Goal: Task Accomplishment & Management: Use online tool/utility

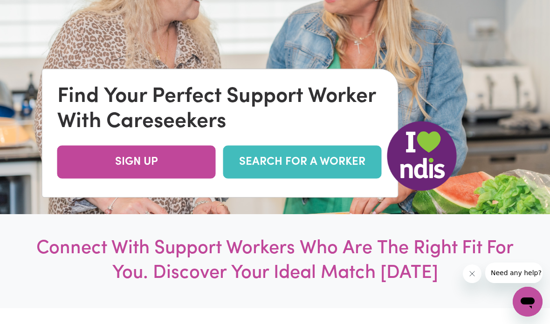
click at [341, 179] on link "SEARCH FOR A WORKER" at bounding box center [302, 162] width 158 height 33
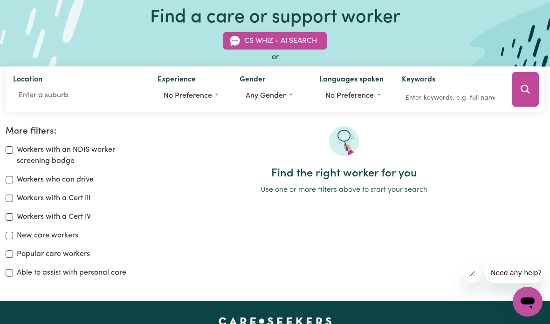
scroll to position [70, 0]
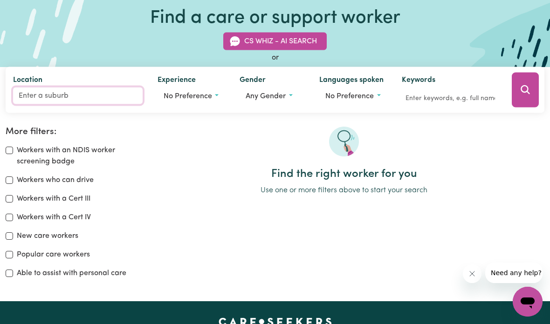
click at [69, 91] on input "Location" at bounding box center [78, 95] width 130 height 17
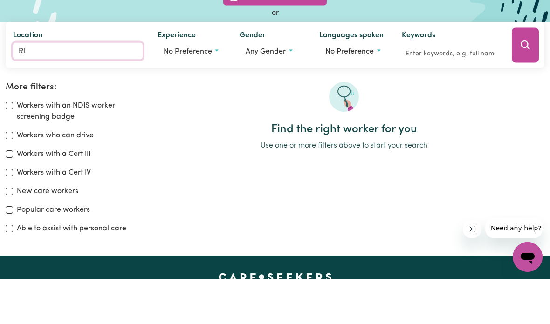
type input "Rif"
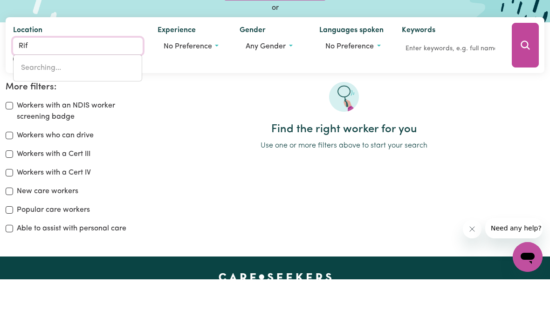
type input "RifLE RANGE, Queensland, 4311"
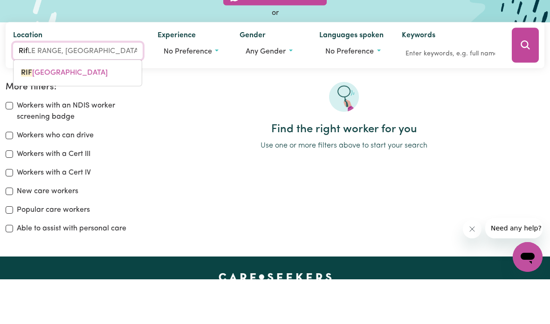
type input "Rifl"
type input "RiflE RANGE, Queensland, 4311"
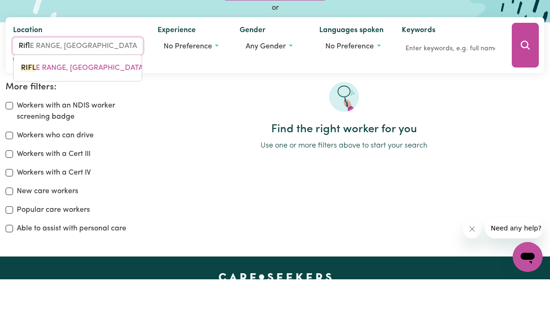
type input "Rifle"
type input "Rifle RANGE, Queensland, 4311"
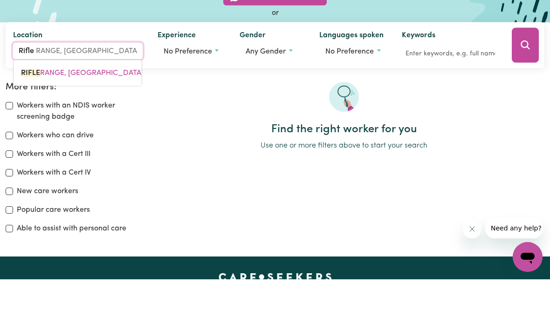
click at [118, 87] on input "Rifle" at bounding box center [78, 95] width 130 height 17
click at [105, 87] on input "Rifle" at bounding box center [78, 95] width 130 height 17
click at [107, 114] on span "RIFLE RANGE, Queensland, 4311" at bounding box center [90, 117] width 139 height 7
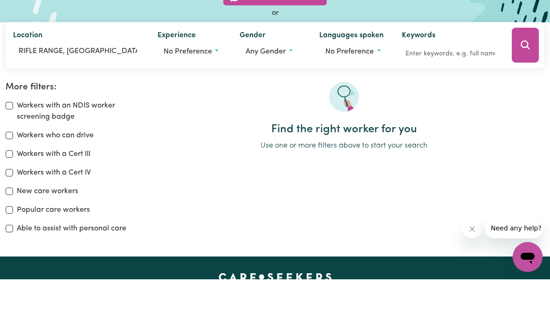
scroll to position [115, 0]
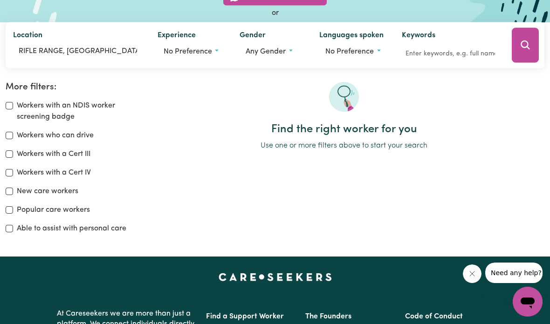
click at [381, 48] on button "No preference" at bounding box center [352, 51] width 67 height 18
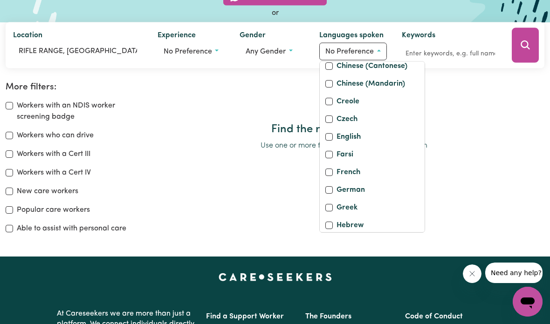
scroll to position [110, 0]
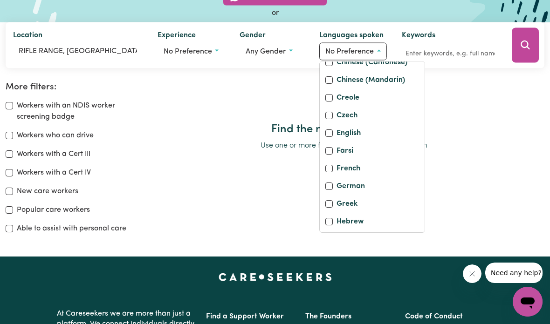
click at [334, 141] on div "English" at bounding box center [372, 134] width 94 height 13
click at [331, 137] on input "English" at bounding box center [328, 133] width 7 height 7
checkbox input "true"
checkbox input "false"
click at [470, 211] on div "Find the right worker for you Use one or more filters above to start your search" at bounding box center [343, 162] width 412 height 160
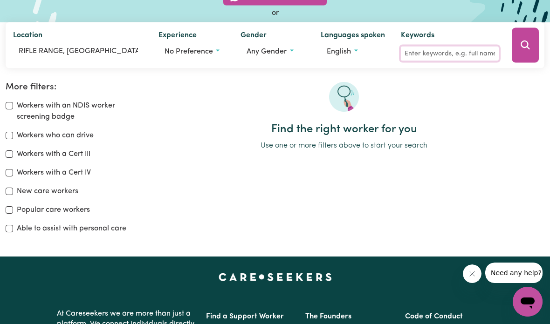
click at [455, 53] on input "Keywords" at bounding box center [450, 53] width 98 height 14
type input "Cleaner"
click at [219, 48] on button "No preference" at bounding box center [191, 51] width 67 height 18
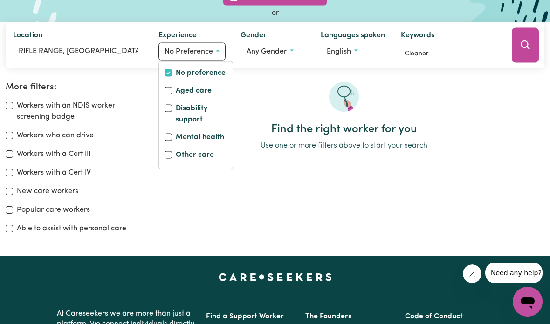
click at [290, 211] on div "Find the right worker for you Use one or more filters above to start your search" at bounding box center [343, 162] width 412 height 160
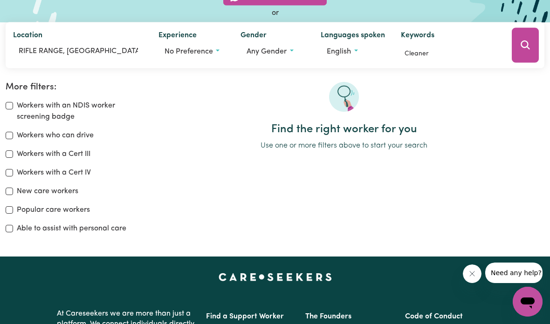
click at [527, 48] on icon "Search" at bounding box center [524, 45] width 11 height 11
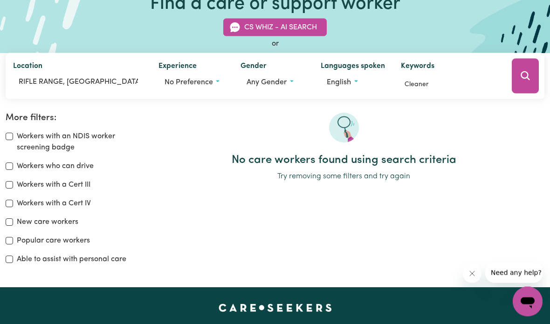
scroll to position [84, 0]
